Goal: Task Accomplishment & Management: Use online tool/utility

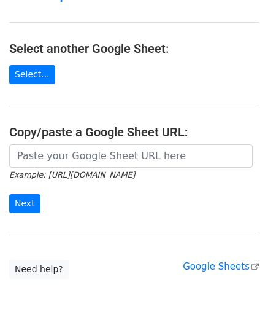
scroll to position [123, 0]
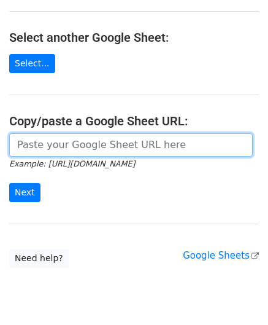
click at [49, 146] on input "url" at bounding box center [131, 144] width 244 height 23
paste input "https://docs.google.com/spreadsheets/d/1WScGdz8KaSXsOtHpsO4LnA-H8s6a4XfhXWbQCAw…"
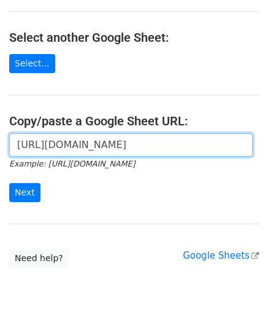
scroll to position [0, 279]
type input "https://docs.google.com/spreadsheets/d/1WScGdz8KaSXsOtHpsO4LnA-H8s6a4XfhXWbQCAw…"
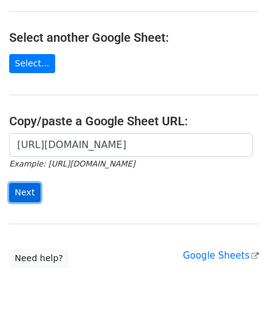
click at [32, 186] on input "Next" at bounding box center [24, 192] width 31 height 19
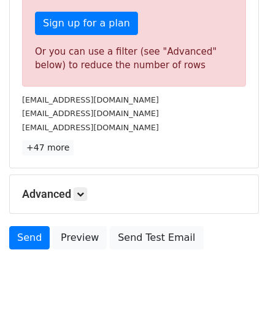
scroll to position [414, 0]
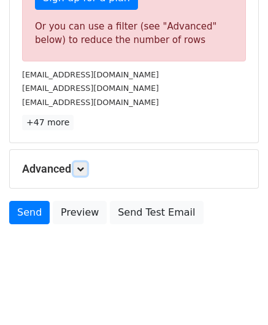
drag, startPoint x: 81, startPoint y: 167, endPoint x: 89, endPoint y: 170, distance: 8.5
click at [81, 167] on icon at bounding box center [80, 168] width 7 height 7
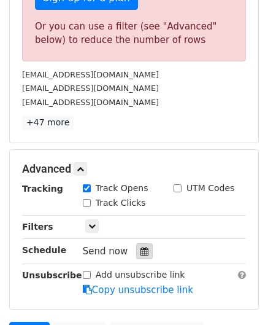
click at [141, 250] on icon at bounding box center [145, 251] width 8 height 9
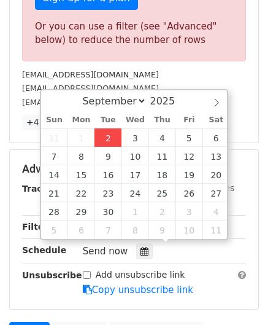
type input "[DATE] 12:00"
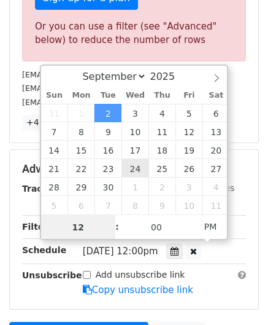
paste input "4"
type input "4"
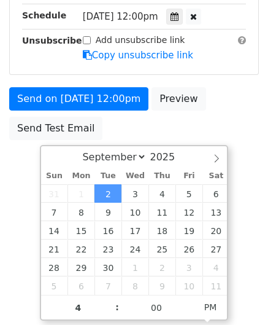
type input "[DATE] 16:00"
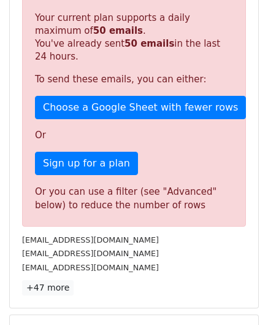
scroll to position [563, 0]
